Goal: Navigation & Orientation: Find specific page/section

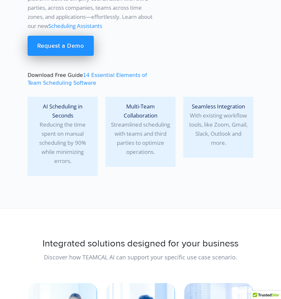
scroll to position [80, 0]
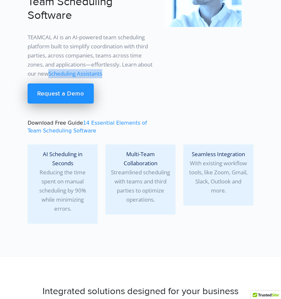
click at [78, 72] on link "Scheduling Assistants" at bounding box center [75, 73] width 54 height 7
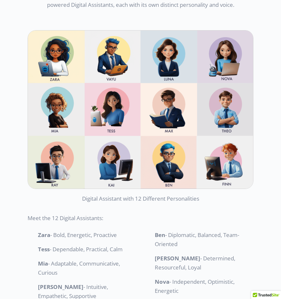
scroll to position [1116, 0]
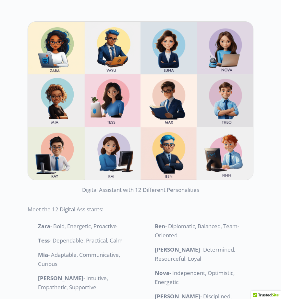
click at [149, 191] on p "Digital Assistant with 12 Different Personalities" at bounding box center [141, 187] width 226 height 14
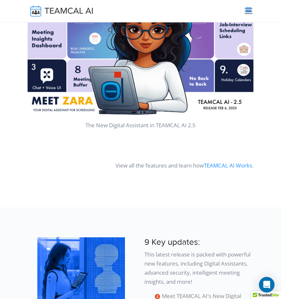
scroll to position [274, 0]
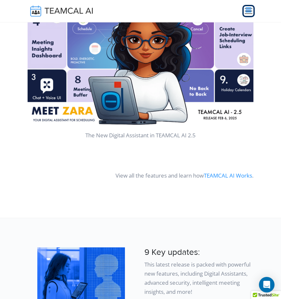
click at [250, 14] on span "Toggle navigation" at bounding box center [249, 11] width 10 height 10
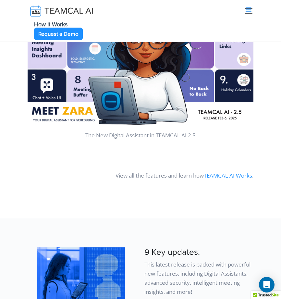
click at [67, 36] on link "Request a Demo" at bounding box center [58, 34] width 49 height 13
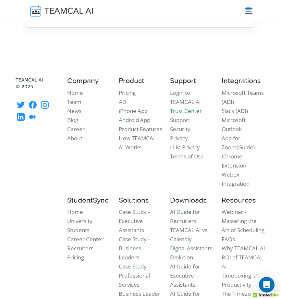
scroll to position [1996, 0]
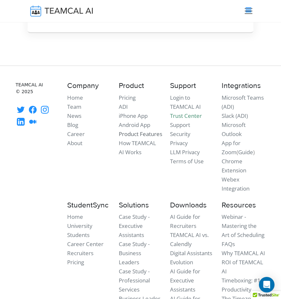
click at [135, 130] on link "Product Features" at bounding box center [141, 133] width 44 height 7
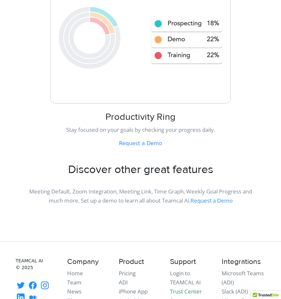
scroll to position [3411, 0]
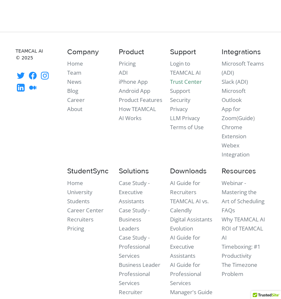
scroll to position [3621, 0]
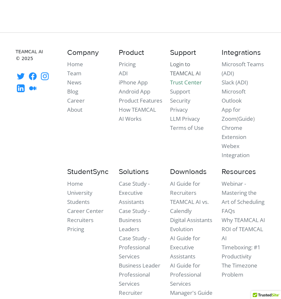
click at [186, 65] on link "Login to TEAMCAL AI" at bounding box center [185, 68] width 31 height 17
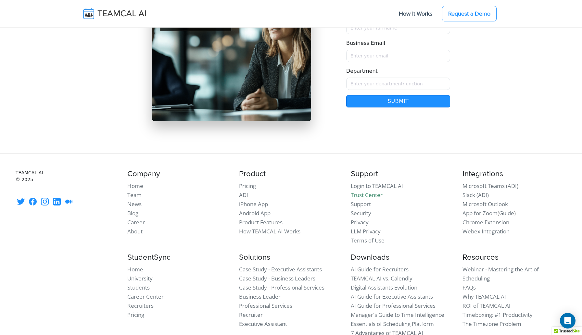
scroll to position [5585, 0]
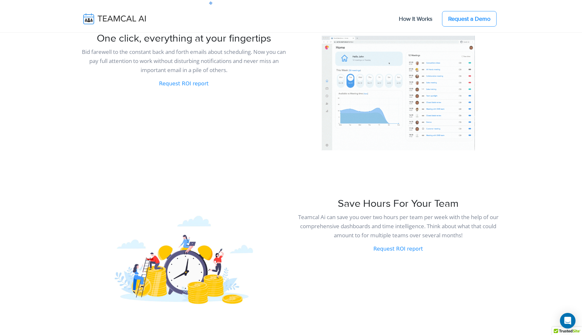
scroll to position [1717, 0]
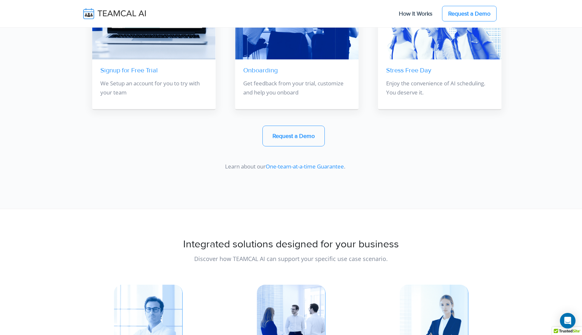
scroll to position [5484, 0]
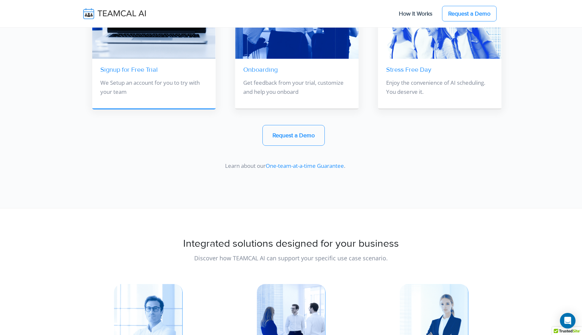
click at [136, 70] on link "Signup for Free Trial" at bounding box center [128, 70] width 57 height 8
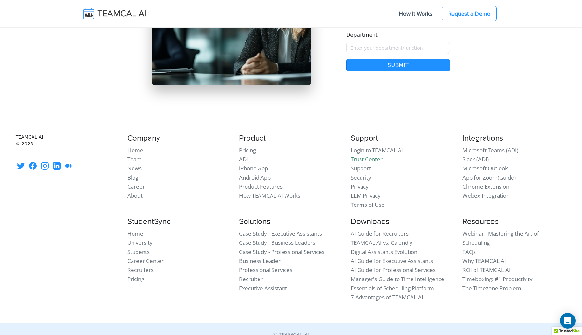
scroll to position [6080, 0]
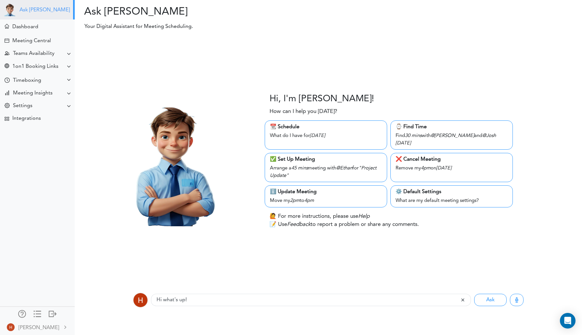
click at [25, 11] on link "Ask [PERSON_NAME]" at bounding box center [44, 10] width 50 height 6
click at [8, 10] on img at bounding box center [9, 9] width 13 height 13
click at [14, 11] on img at bounding box center [9, 9] width 13 height 13
click at [62, 11] on div "Ask [PERSON_NAME]" at bounding box center [37, 9] width 75 height 19
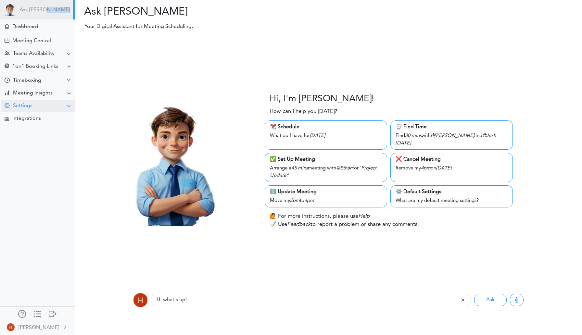
click at [29, 105] on div "Settings" at bounding box center [22, 106] width 19 height 6
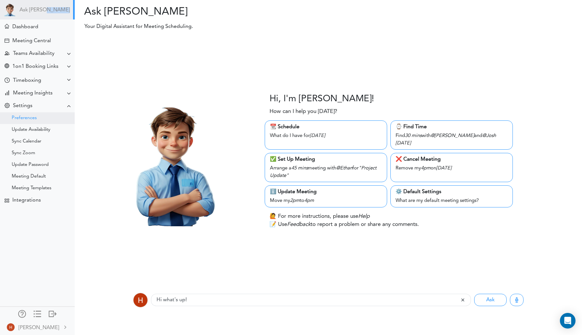
click at [26, 117] on div "Preferences" at bounding box center [24, 118] width 25 height 3
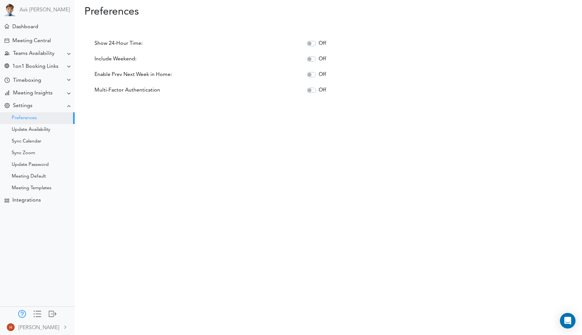
click at [23, 314] on div at bounding box center [22, 313] width 8 height 6
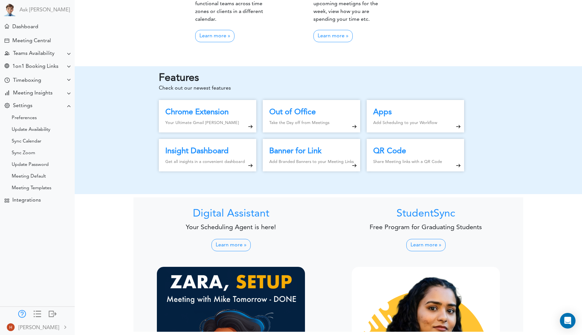
scroll to position [341, 0]
click at [256, 294] on div at bounding box center [231, 299] width 148 height 65
click at [227, 243] on link "Learn more »" at bounding box center [230, 245] width 39 height 12
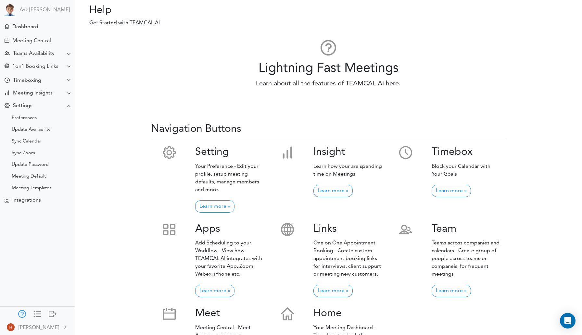
scroll to position [0, 0]
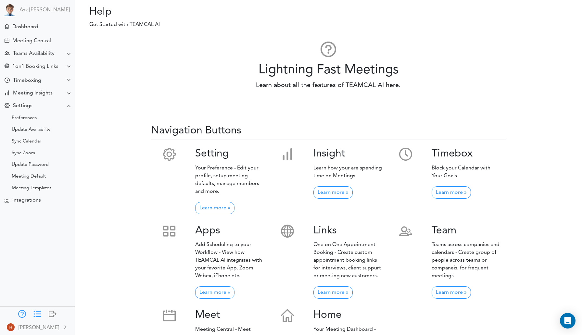
click at [37, 315] on div at bounding box center [37, 313] width 8 height 6
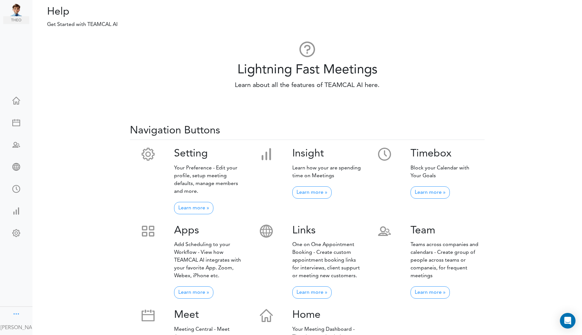
click at [16, 313] on div at bounding box center [16, 313] width 8 height 6
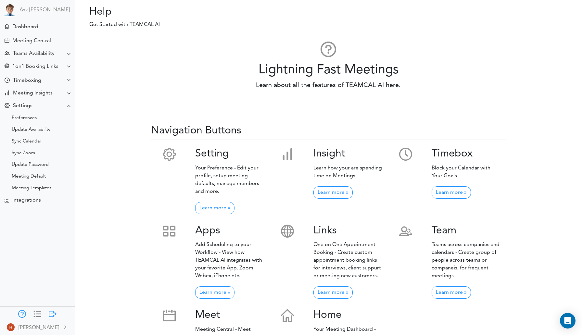
click at [51, 313] on div at bounding box center [53, 313] width 8 height 6
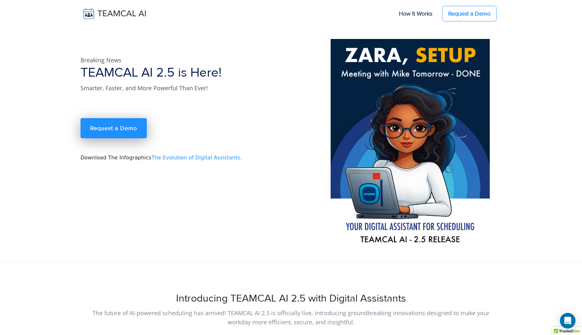
click at [207, 158] on link "The Evolution of Digital Assistants." at bounding box center [196, 158] width 90 height 6
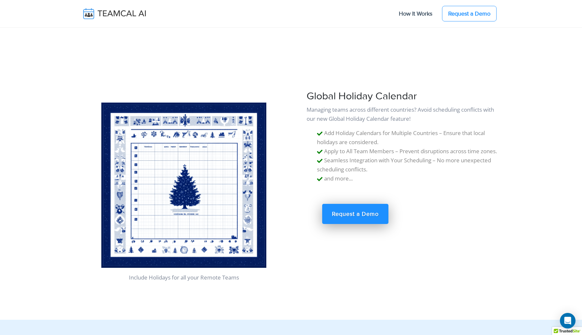
scroll to position [3091, 0]
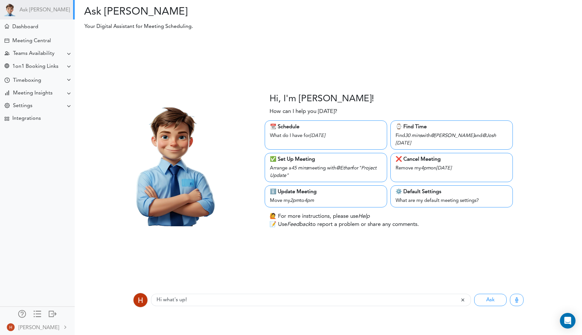
click at [189, 166] on img at bounding box center [172, 161] width 130 height 130
click at [188, 176] on img at bounding box center [172, 161] width 130 height 130
click at [170, 156] on img at bounding box center [172, 161] width 130 height 130
click at [175, 127] on img at bounding box center [172, 161] width 130 height 130
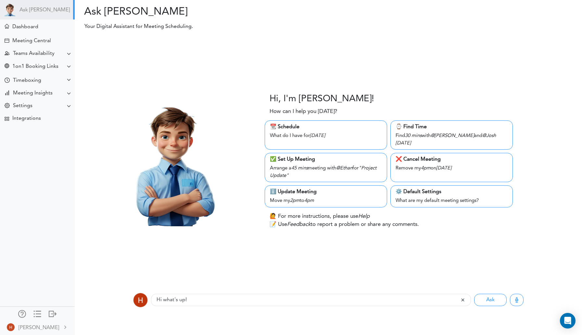
click at [175, 127] on img at bounding box center [172, 161] width 130 height 130
click at [111, 11] on h2 "Ask [PERSON_NAME]" at bounding box center [202, 12] width 244 height 12
click at [122, 28] on p "Your Digital Assistant for Meeting Scheduling." at bounding box center [257, 27] width 355 height 8
click at [20, 8] on link "Ask [PERSON_NAME]" at bounding box center [44, 10] width 50 height 6
click at [22, 25] on div "Dashboard" at bounding box center [25, 27] width 26 height 6
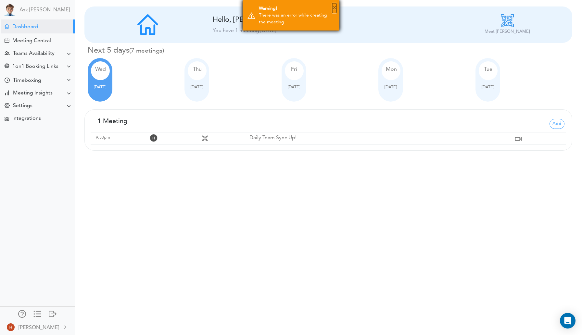
click at [334, 7] on button "×" at bounding box center [334, 8] width 4 height 10
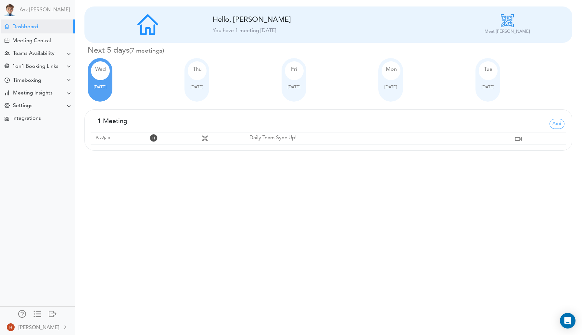
click at [148, 28] on div at bounding box center [147, 24] width 111 height 21
click at [565, 320] on icon "Open Intercom Messenger" at bounding box center [567, 321] width 7 height 8
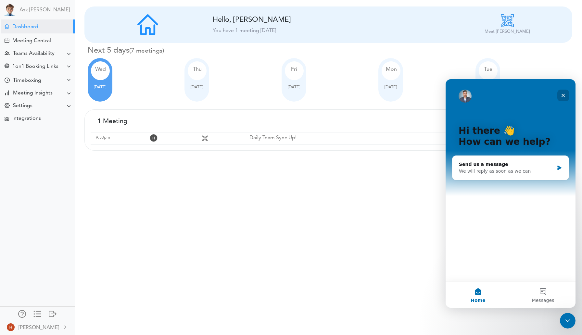
click at [565, 96] on icon "Close" at bounding box center [562, 95] width 5 height 5
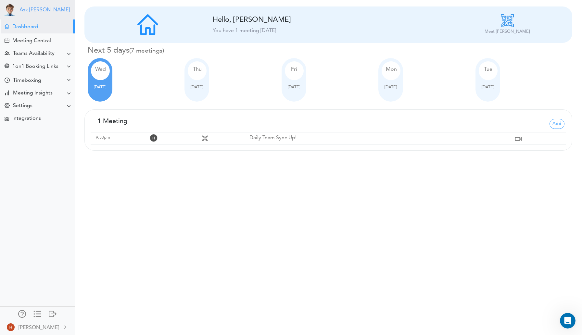
click at [25, 9] on link "Ask [PERSON_NAME]" at bounding box center [44, 10] width 50 height 6
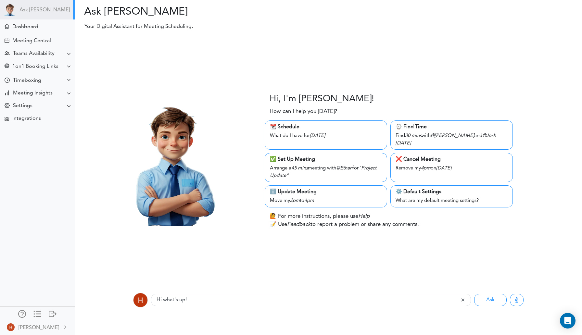
click at [315, 104] on h3 "Hi, I'm Theo!" at bounding box center [322, 99] width 105 height 11
click at [318, 114] on p "How can I help you today?" at bounding box center [304, 111] width 68 height 8
click at [34, 49] on div "Teams Availability" at bounding box center [37, 53] width 73 height 13
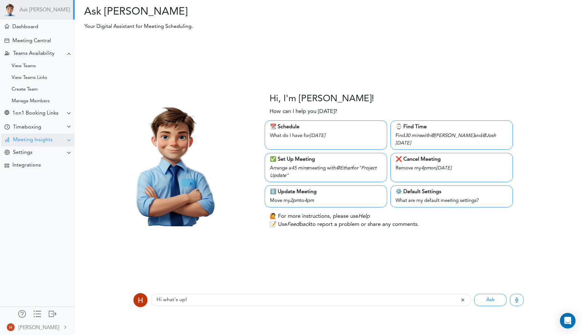
click at [47, 138] on div "Meeting Insights" at bounding box center [33, 140] width 40 height 6
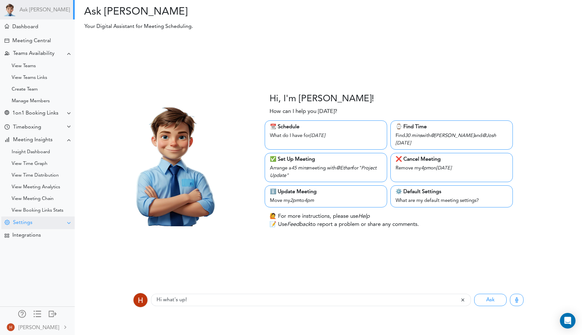
click at [47, 225] on div "Settings" at bounding box center [37, 223] width 73 height 13
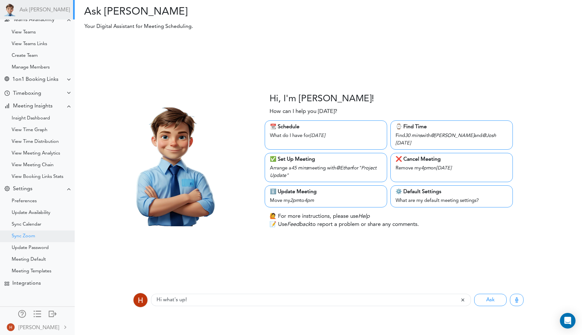
scroll to position [36, 0]
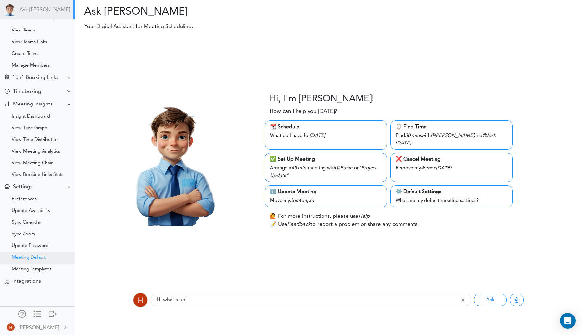
click at [38, 257] on div "Meeting Default" at bounding box center [29, 257] width 34 height 3
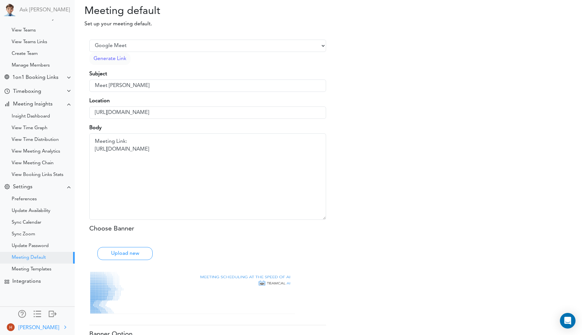
click at [32, 329] on div "[PERSON_NAME]" at bounding box center [39, 328] width 41 height 8
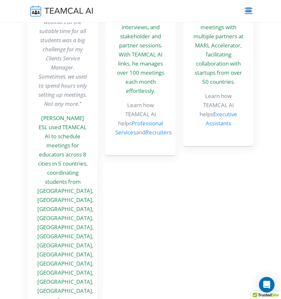
scroll to position [4544, 0]
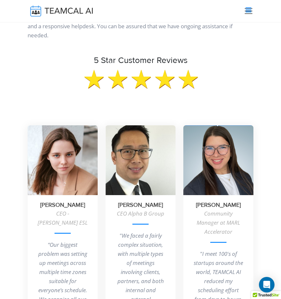
click at [225, 68] on div "5 Star Customer Reviews" at bounding box center [141, 84] width 234 height 57
